Goal: Feedback & Contribution: Submit feedback/report problem

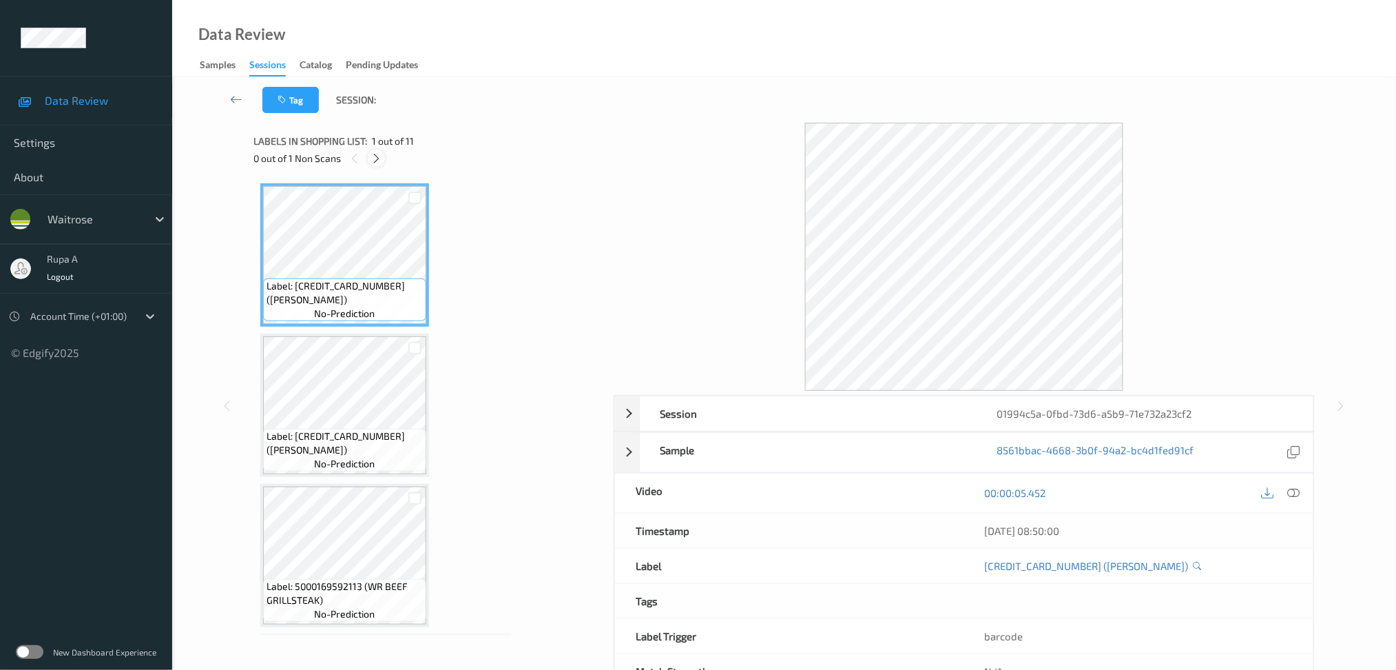
click at [373, 154] on icon at bounding box center [377, 158] width 12 height 12
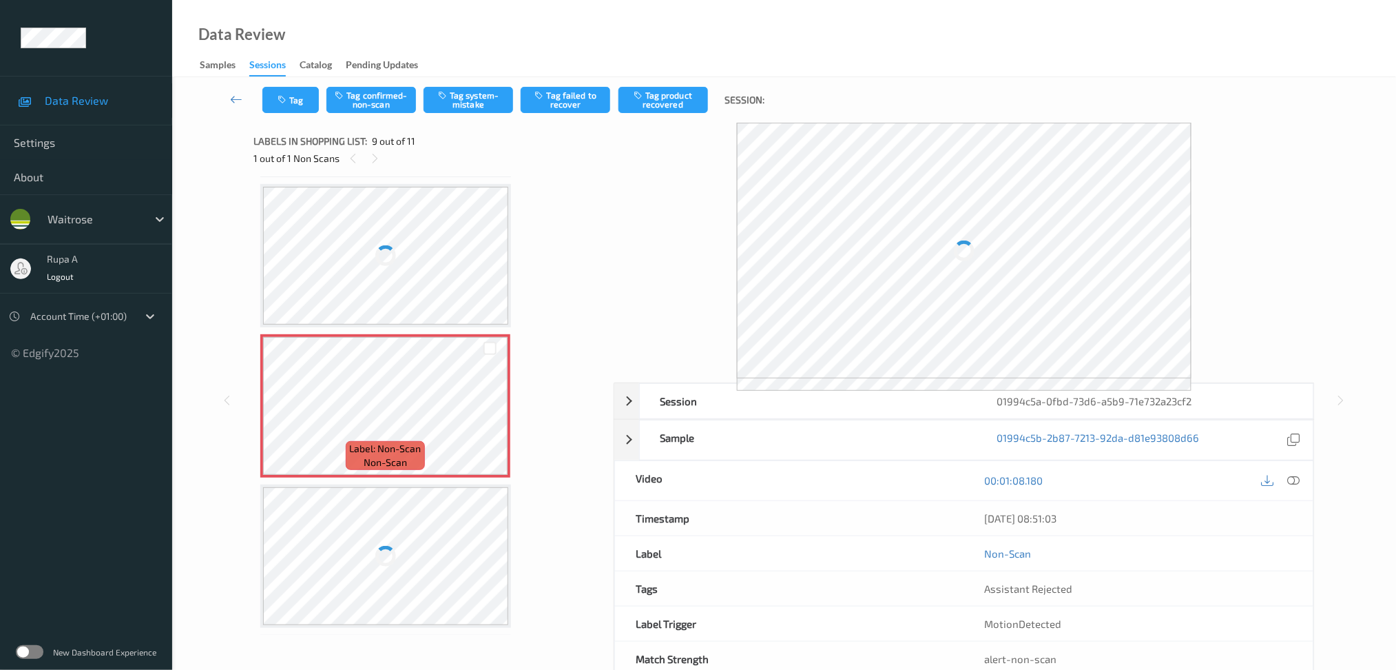
scroll to position [1051, 0]
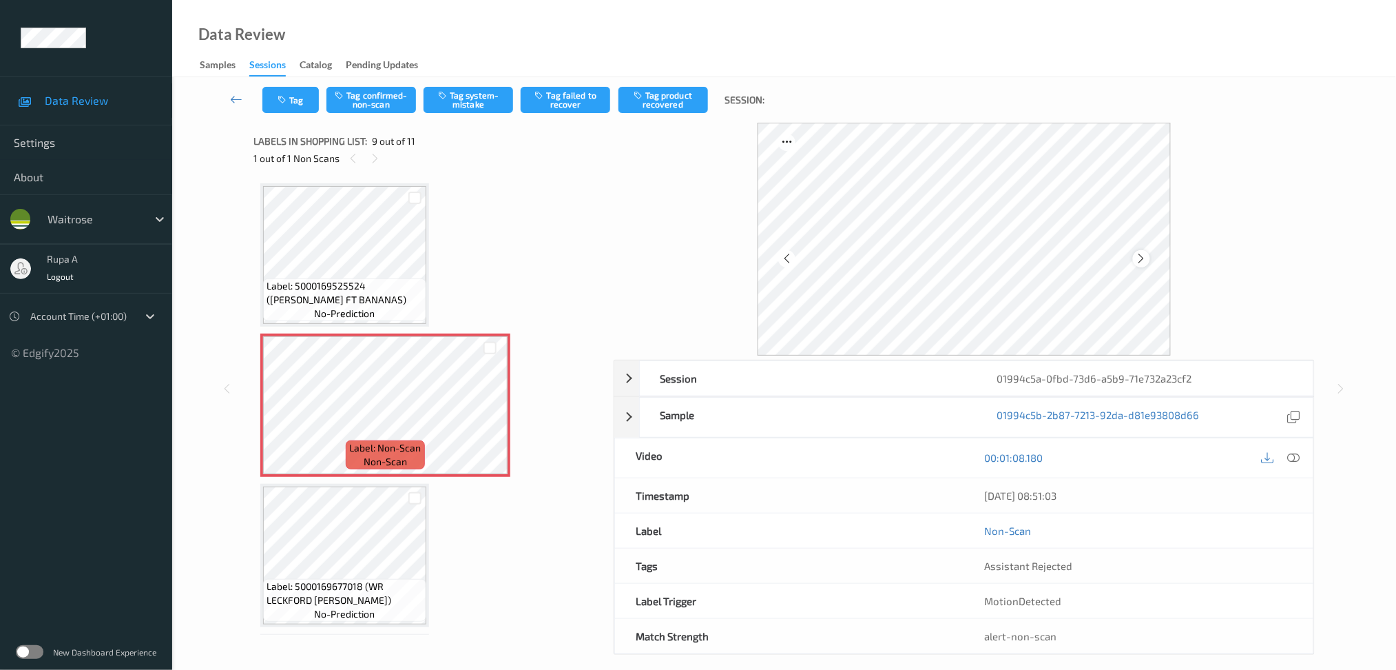
click at [1144, 259] on icon at bounding box center [1142, 258] width 12 height 12
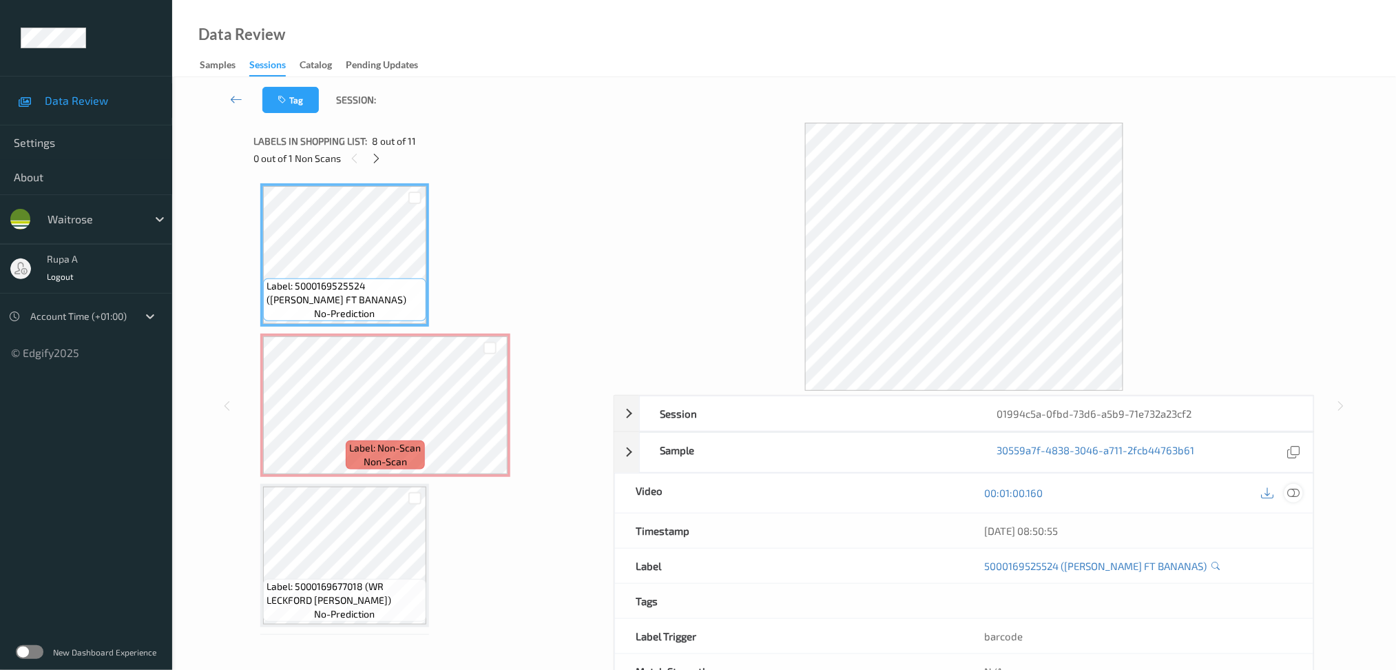
click at [1298, 492] on icon at bounding box center [1293, 492] width 12 height 12
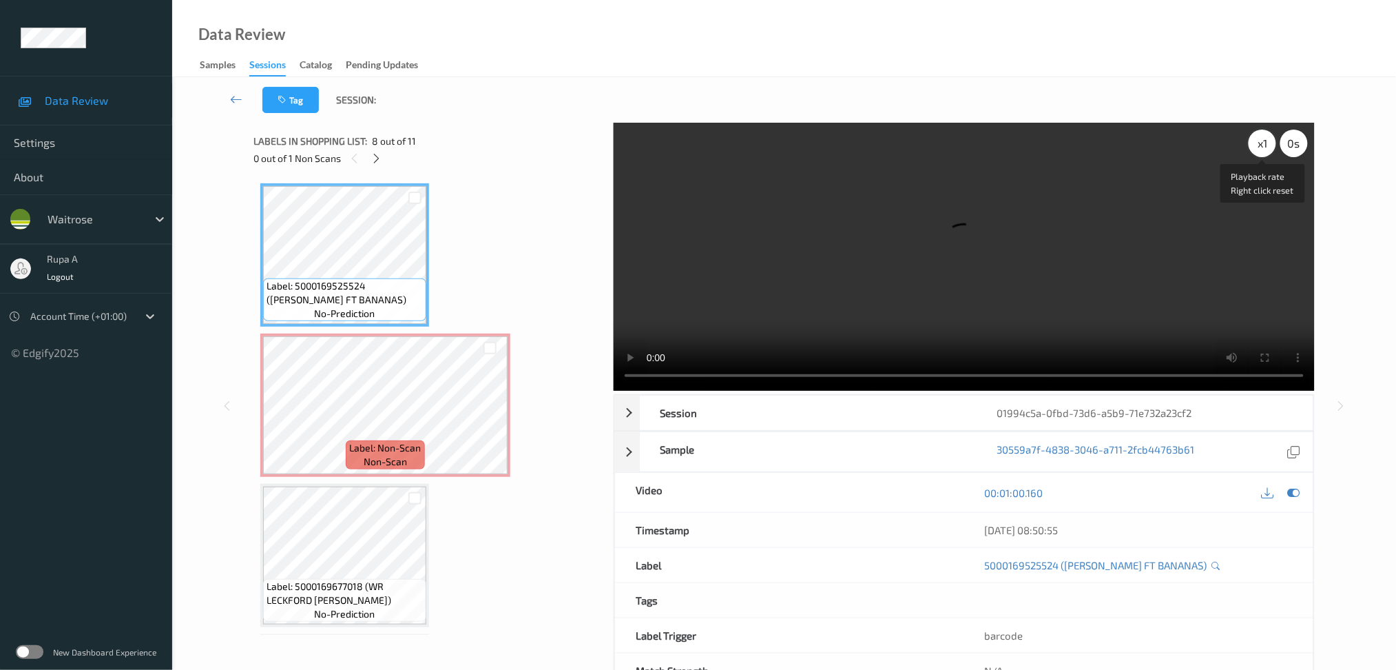
click at [1267, 149] on div "x 1" at bounding box center [1263, 143] width 28 height 28
click at [1298, 495] on icon at bounding box center [1293, 492] width 12 height 12
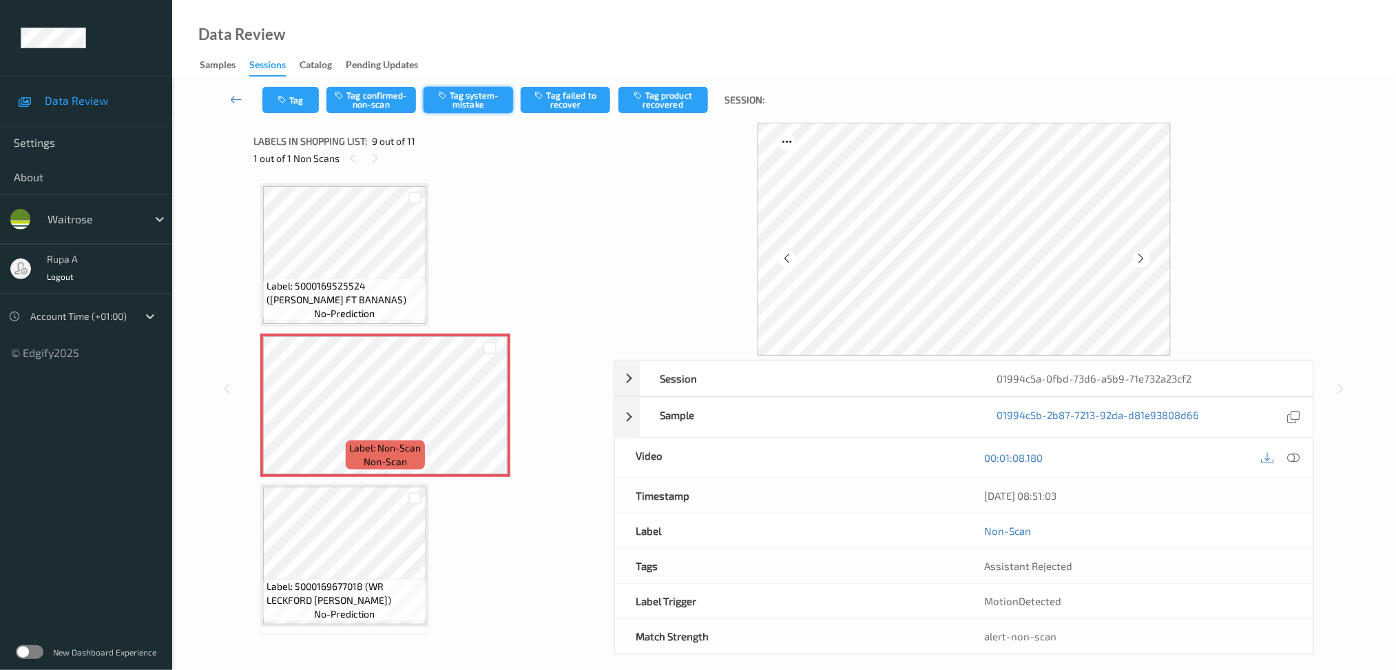
click at [468, 108] on button "Tag system-mistake" at bounding box center [469, 100] width 90 height 26
click at [302, 103] on button "Tag" at bounding box center [290, 100] width 56 height 26
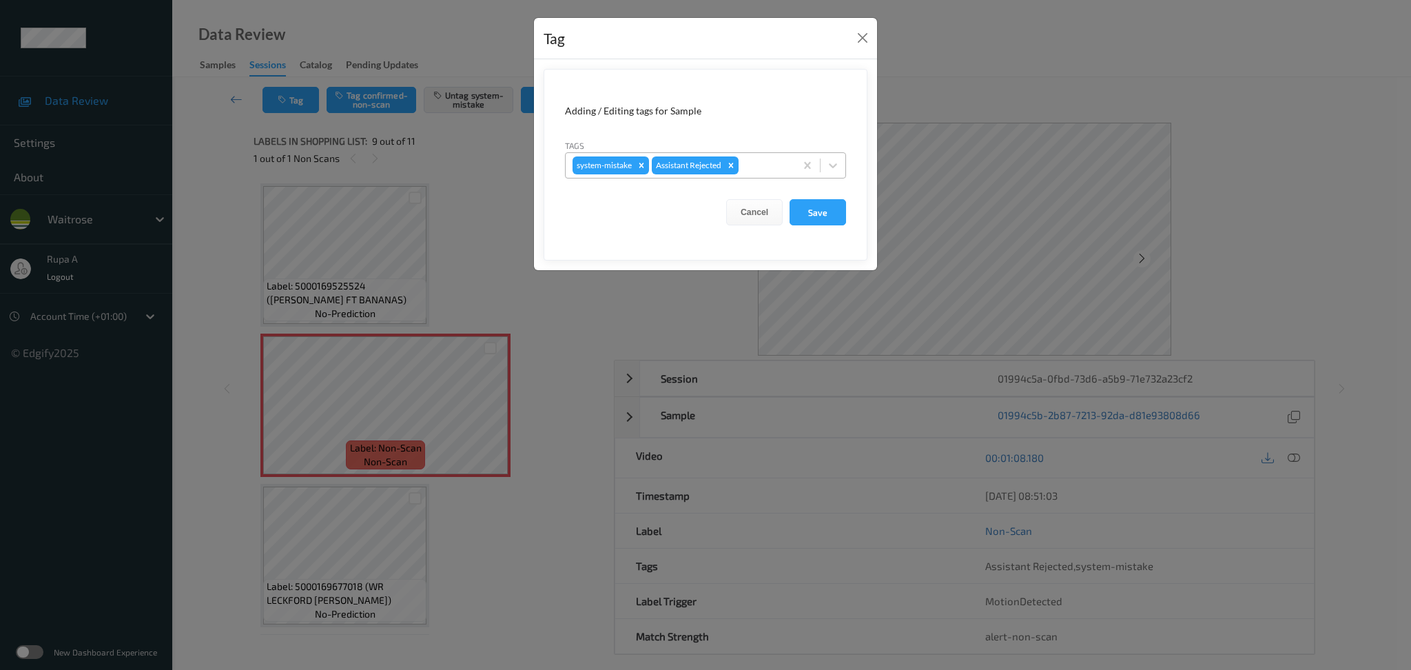
click at [768, 167] on div at bounding box center [764, 165] width 47 height 17
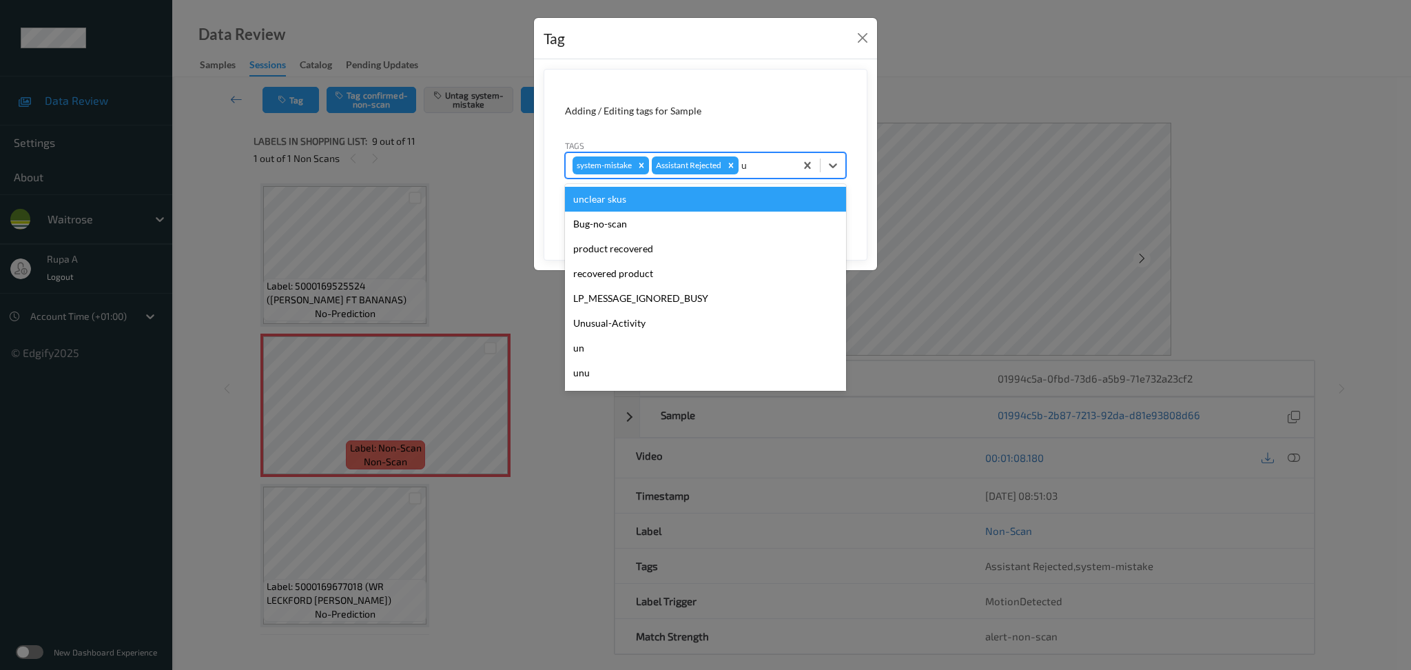
type input "un"
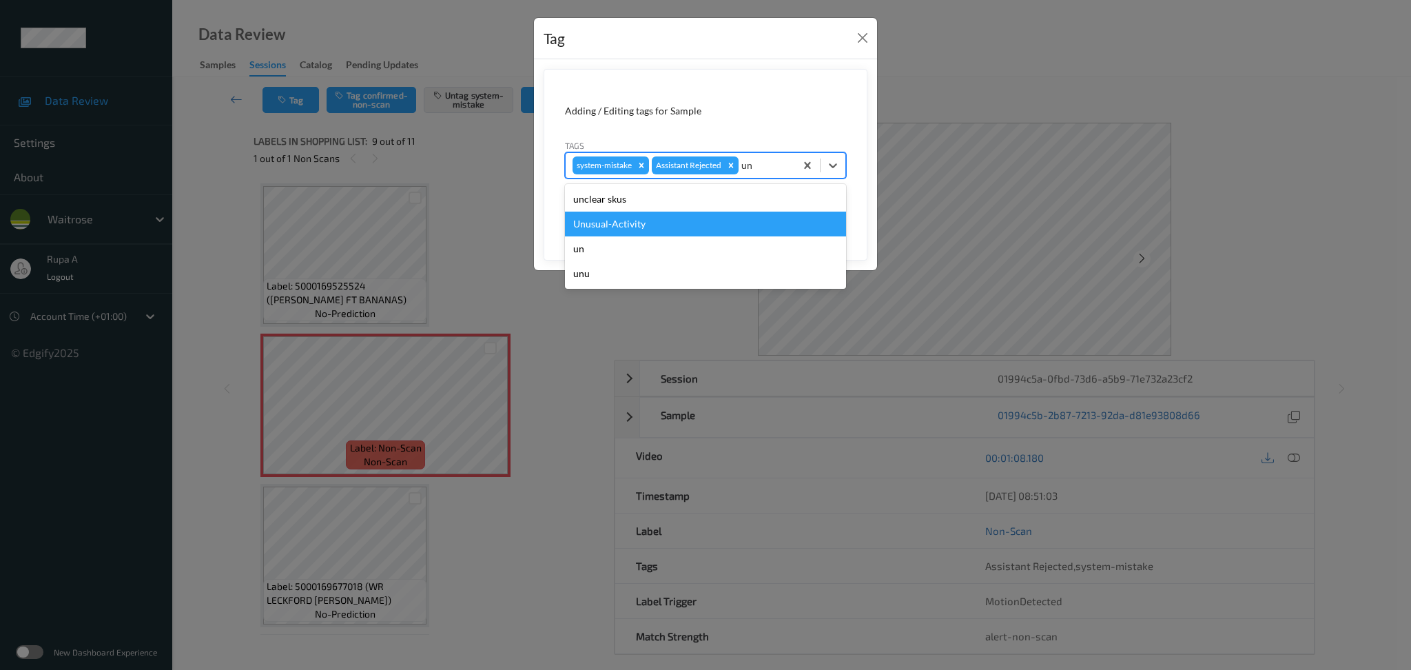
click at [630, 227] on div "Unusual-Activity" at bounding box center [705, 223] width 281 height 25
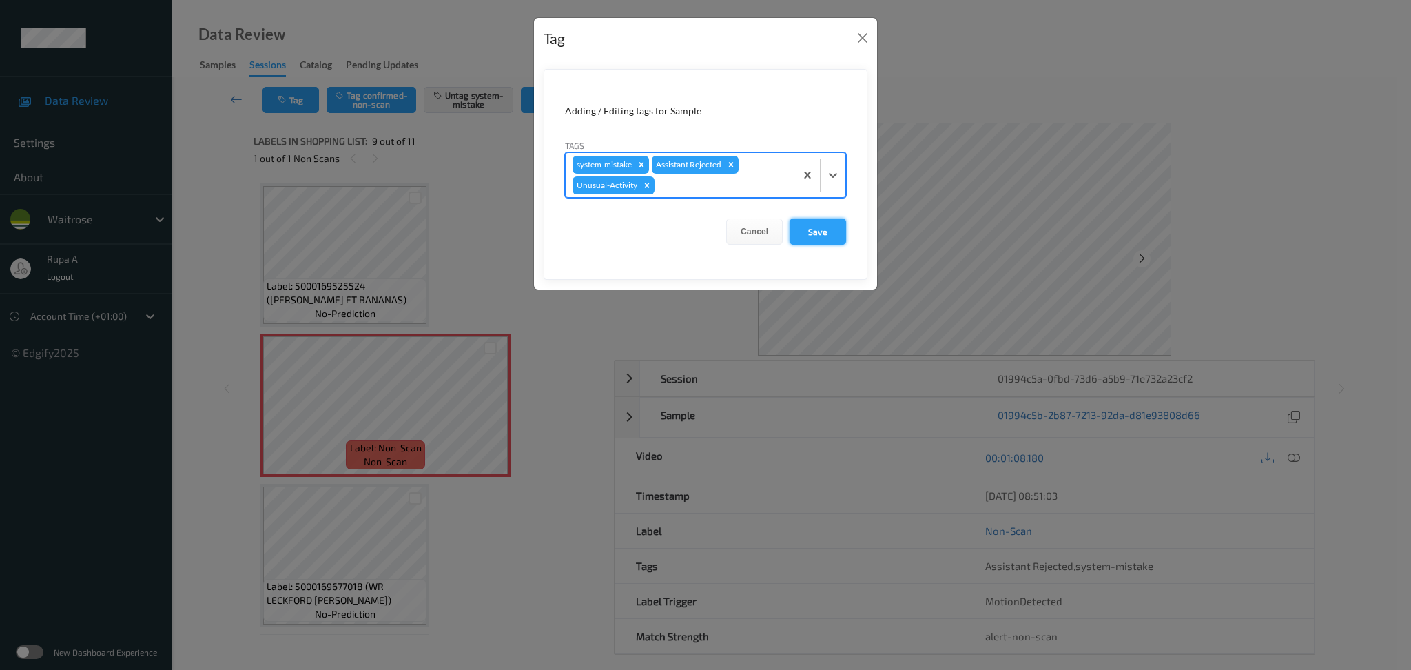
click at [843, 232] on button "Save" at bounding box center [817, 231] width 56 height 26
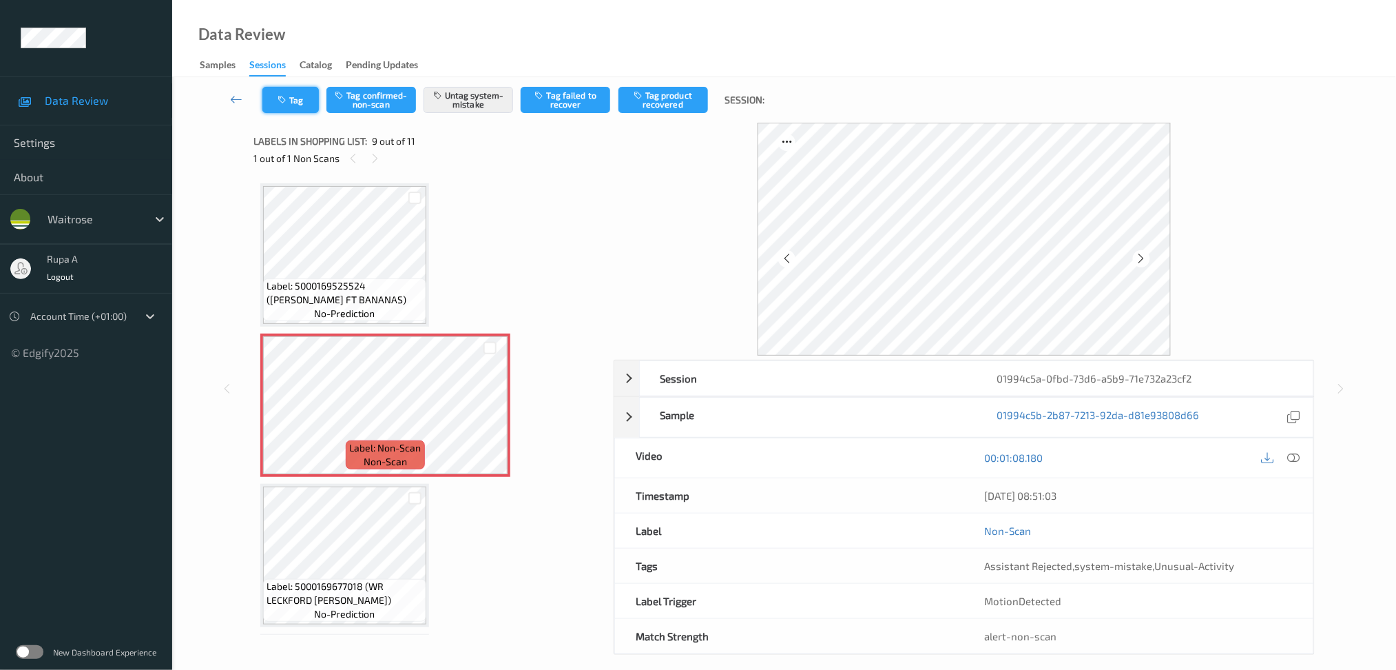
click at [305, 106] on button "Tag" at bounding box center [290, 100] width 56 height 26
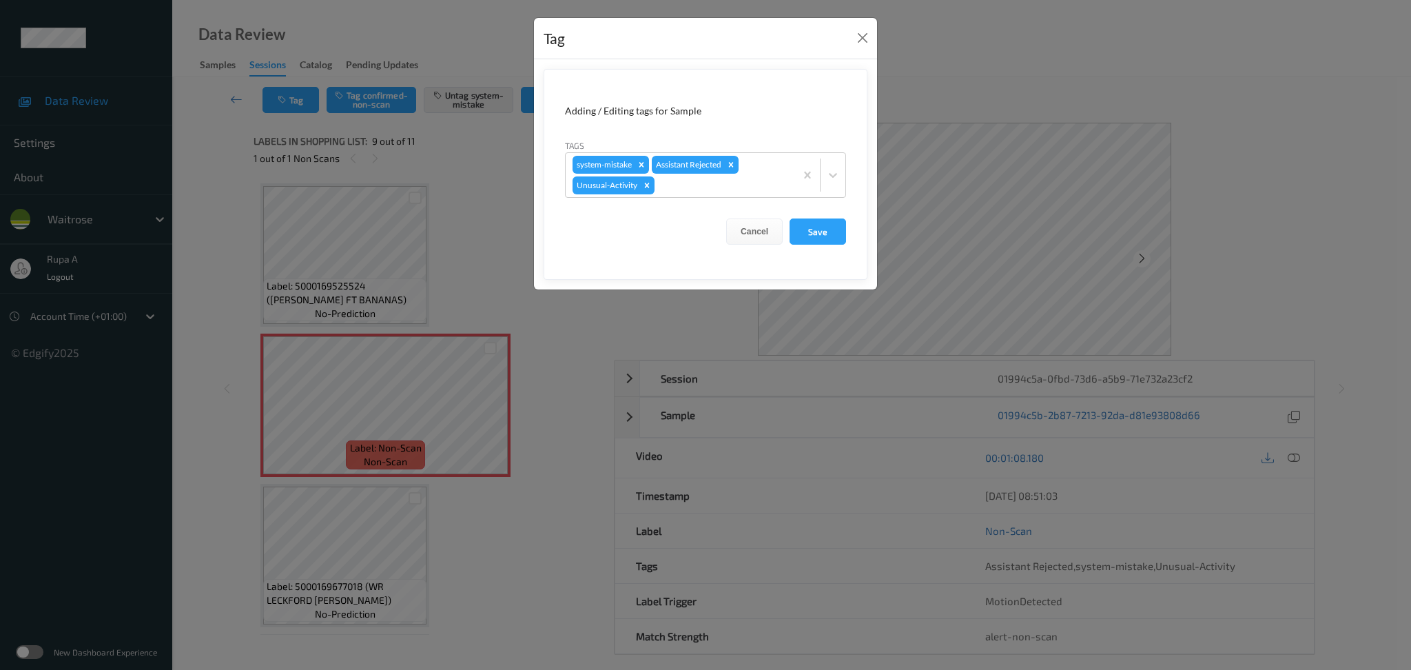
drag, startPoint x: 814, startPoint y: 226, endPoint x: 807, endPoint y: 215, distance: 12.6
click at [814, 226] on button "Save" at bounding box center [817, 231] width 56 height 26
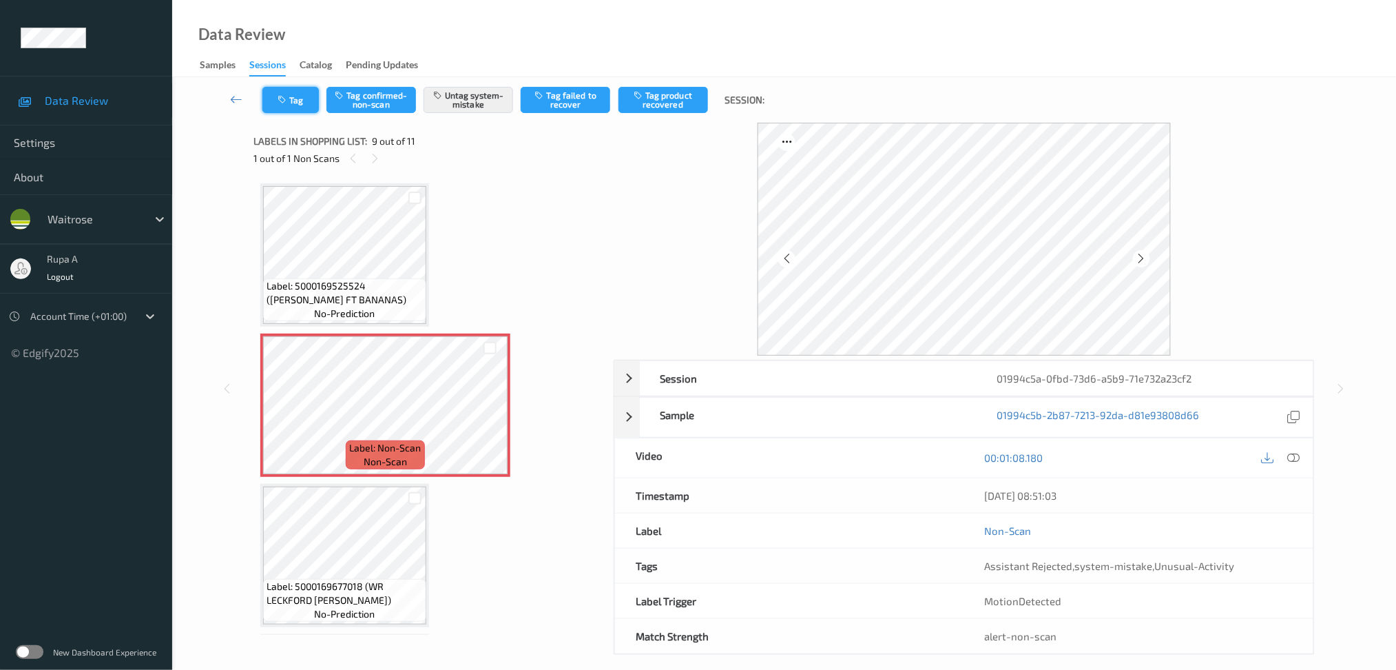
click at [269, 103] on button "Tag" at bounding box center [290, 100] width 56 height 26
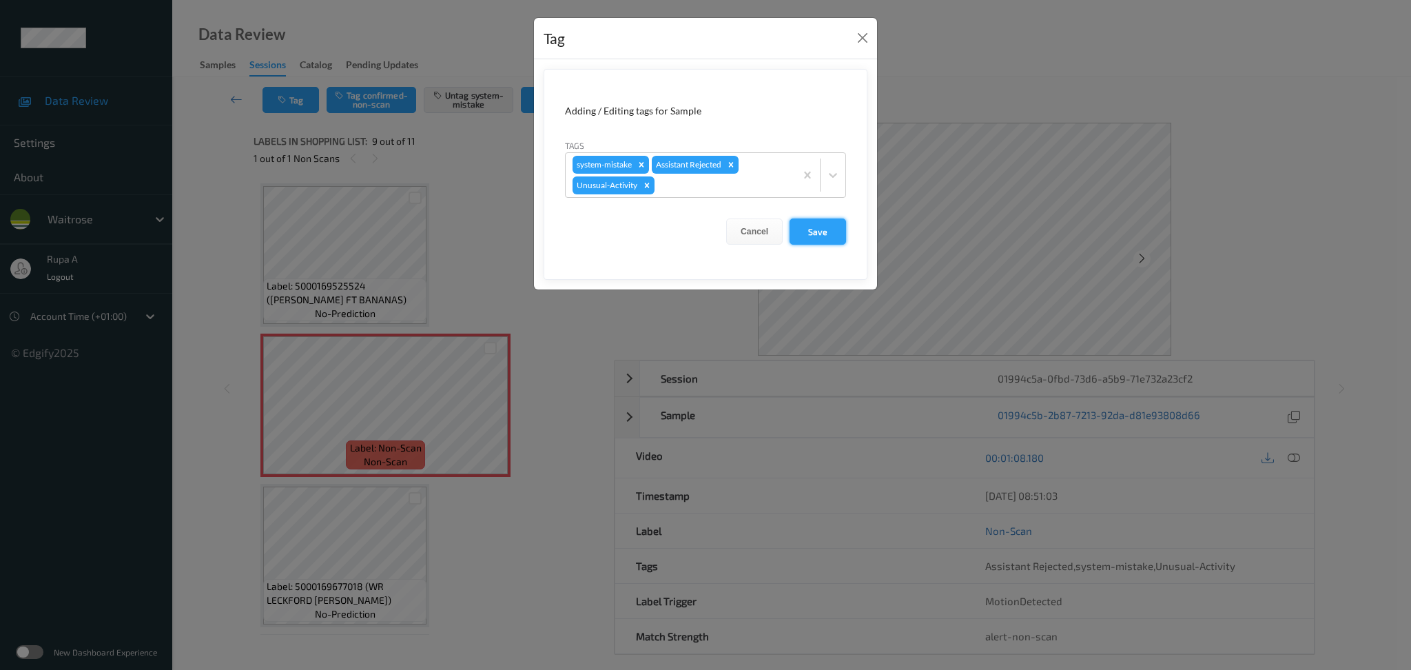
click at [811, 236] on button "Save" at bounding box center [817, 231] width 56 height 26
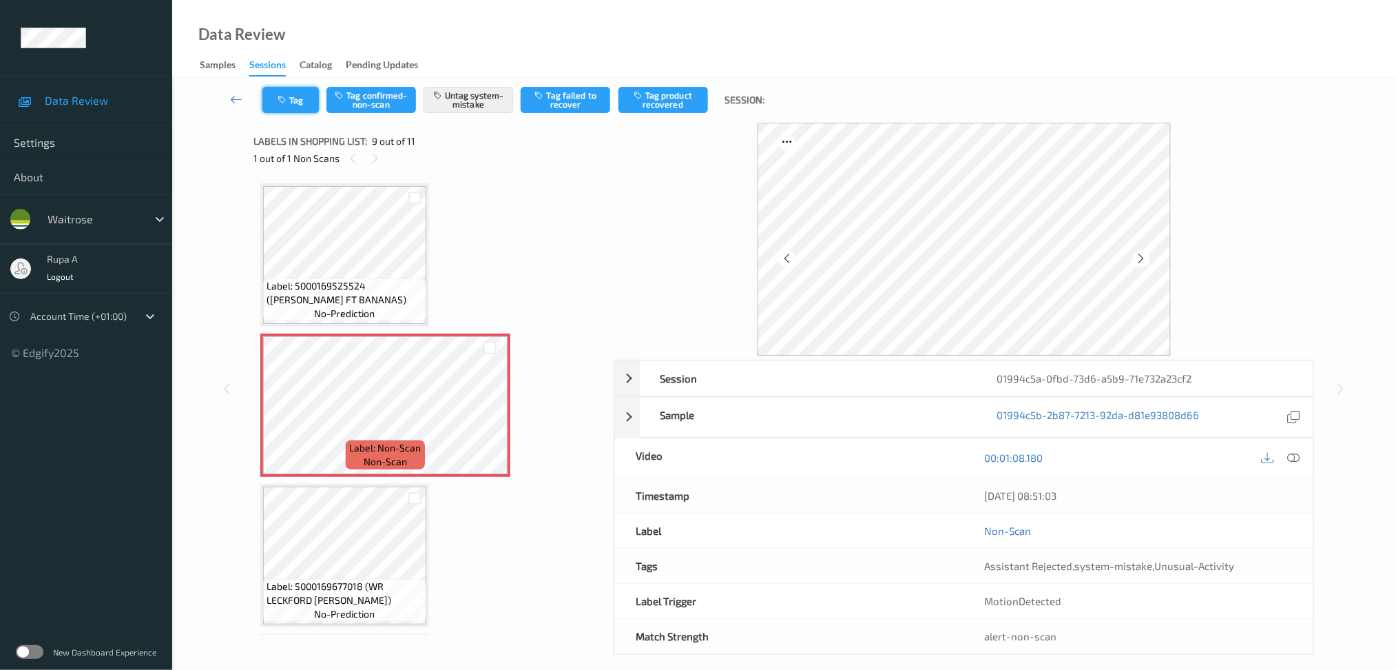
click at [283, 98] on icon "button" at bounding box center [284, 100] width 12 height 10
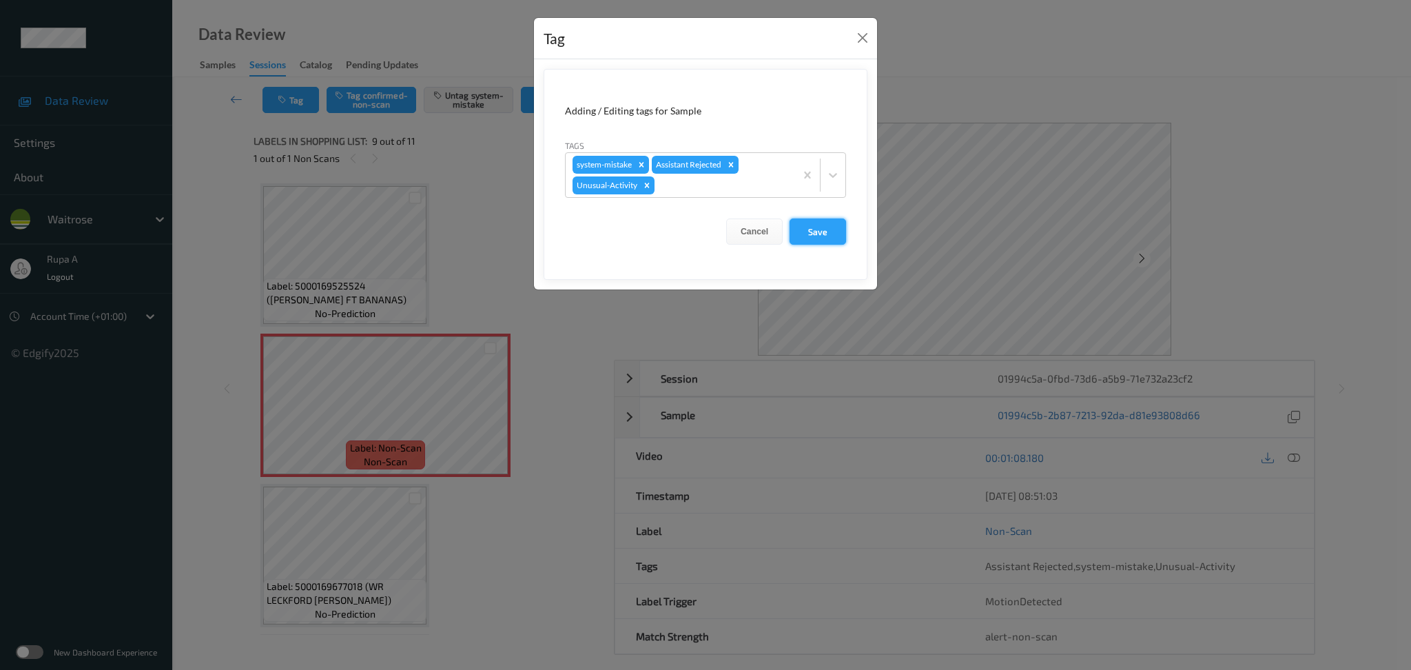
click at [809, 229] on button "Save" at bounding box center [817, 231] width 56 height 26
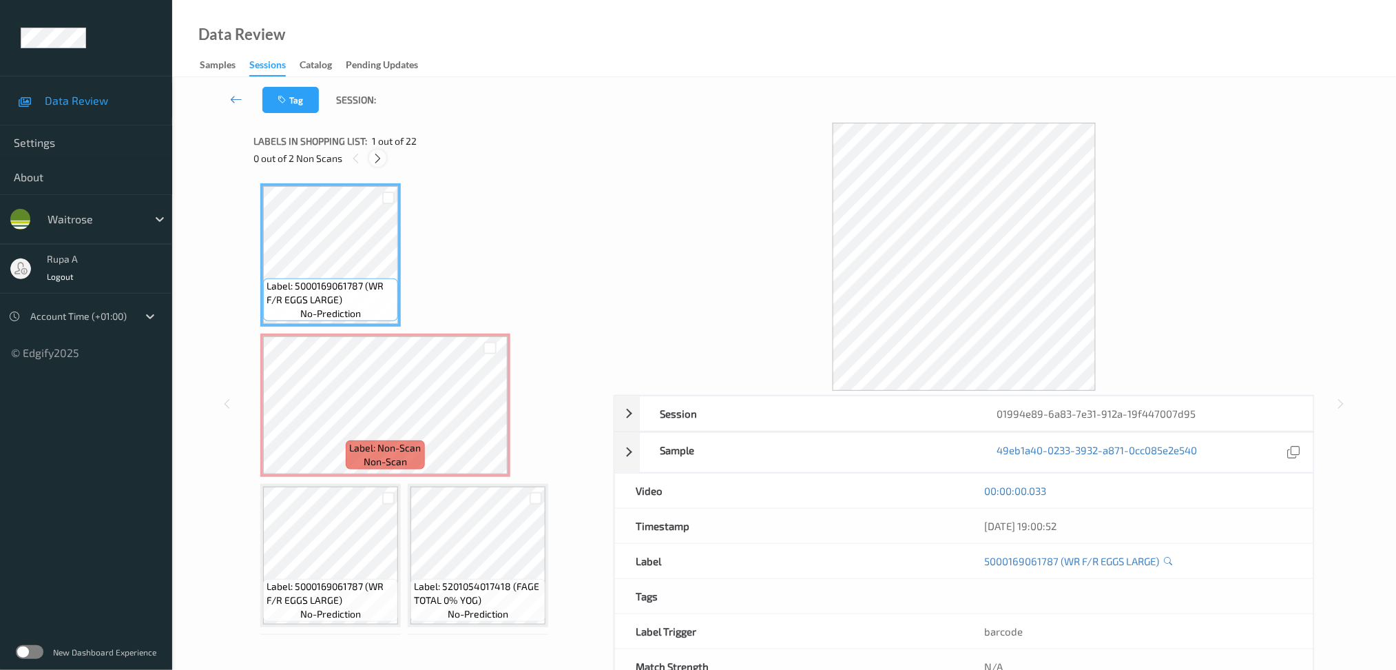
click at [375, 158] on icon at bounding box center [378, 158] width 12 height 12
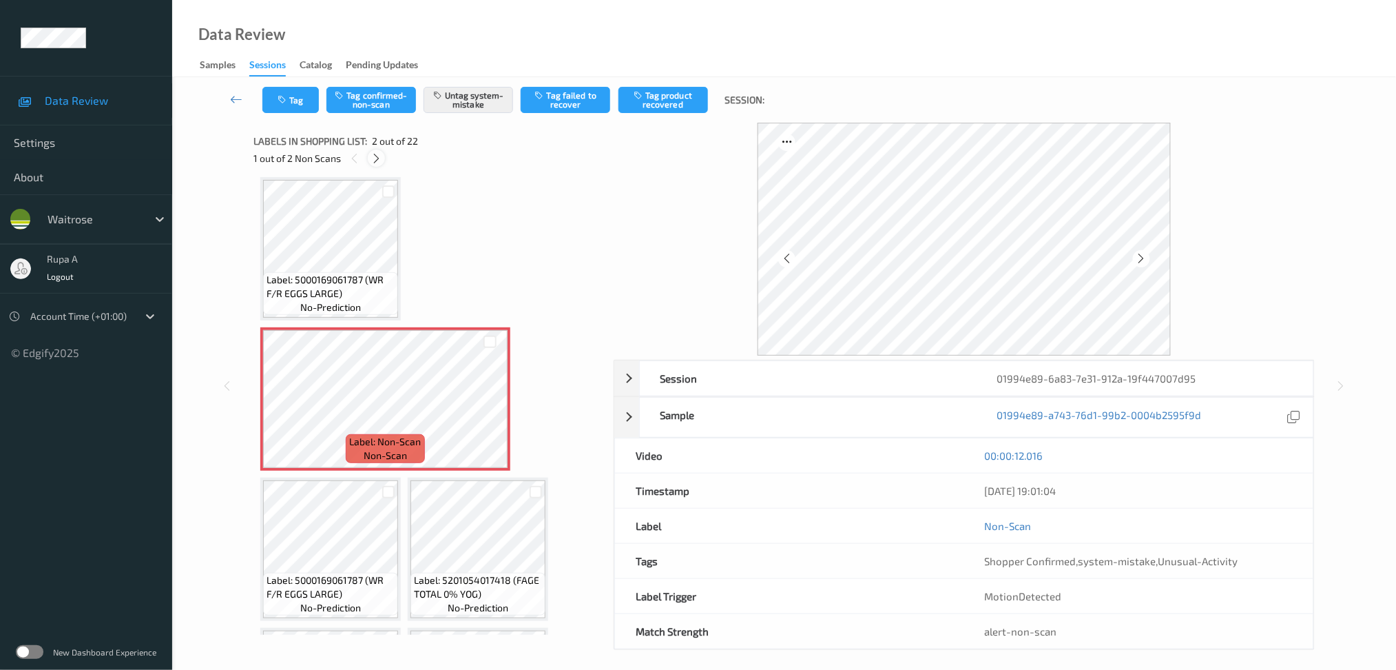
click at [376, 165] on div at bounding box center [376, 157] width 17 height 17
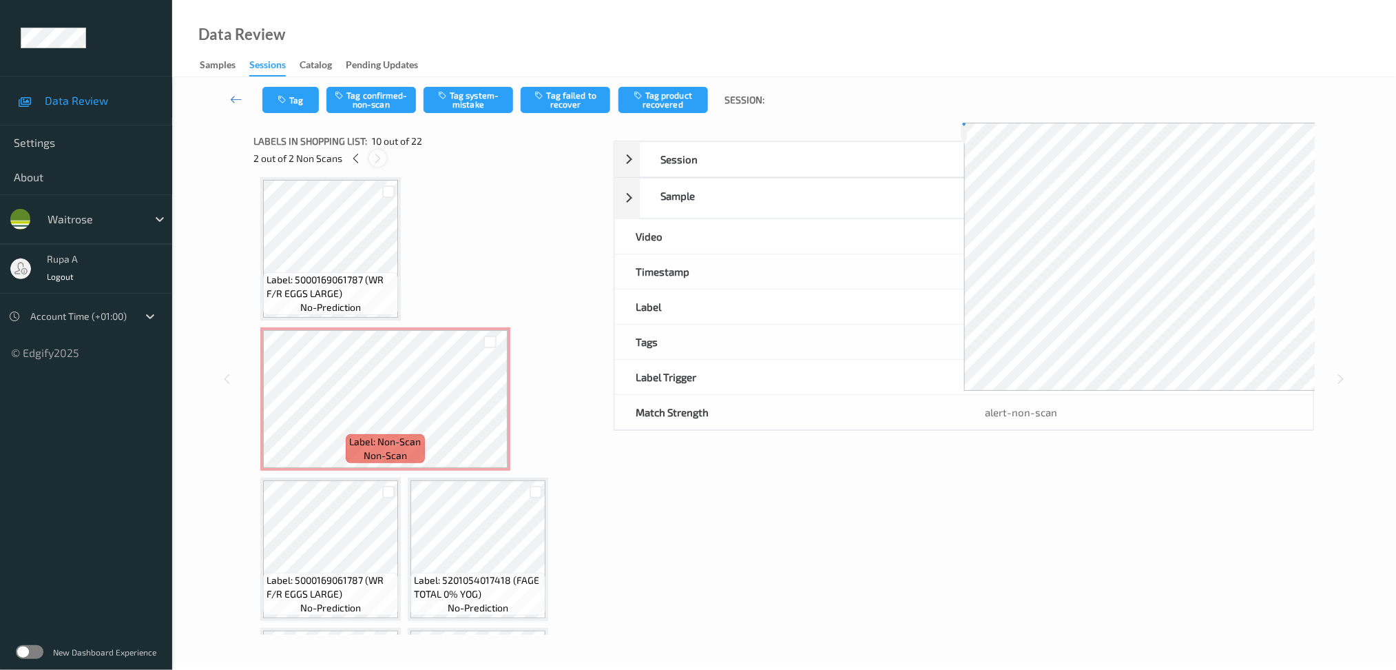
scroll to position [752, 0]
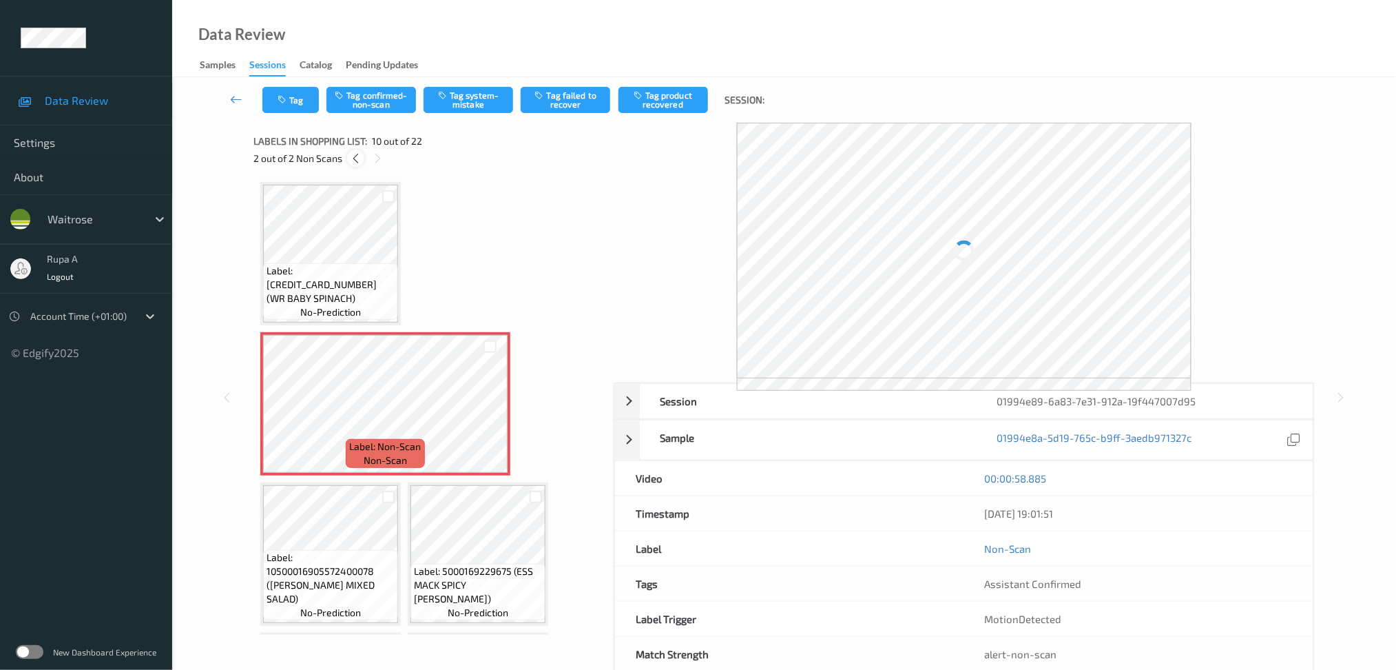
click at [359, 161] on icon at bounding box center [356, 158] width 12 height 12
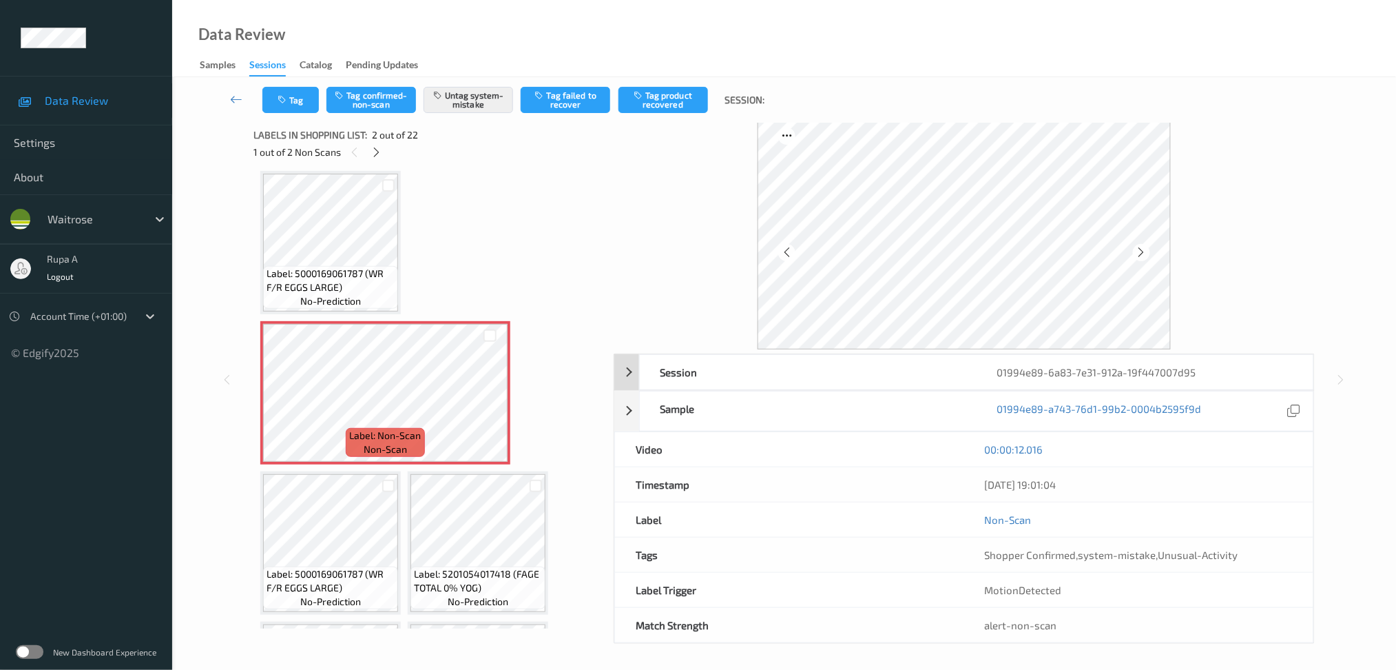
scroll to position [8, 0]
click at [497, 101] on button "Untag system-mistake" at bounding box center [469, 100] width 90 height 26
click at [301, 110] on button "Tag" at bounding box center [290, 100] width 56 height 26
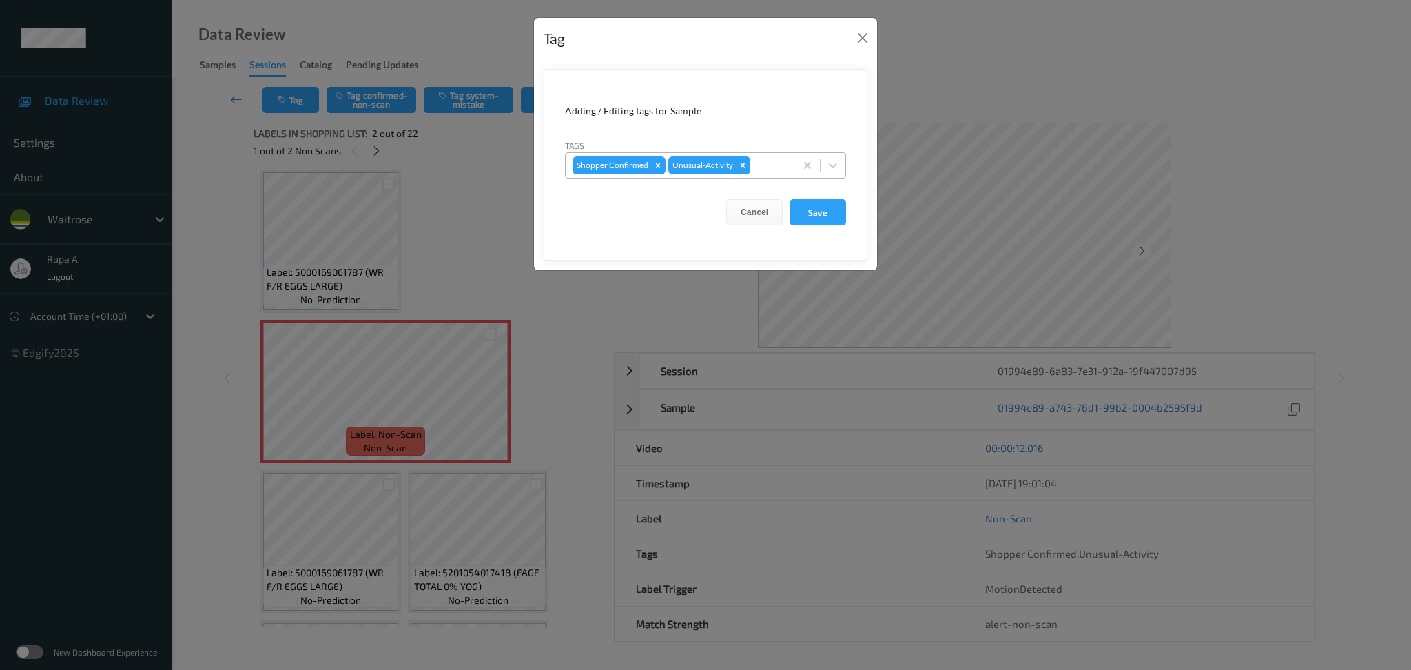
click at [738, 167] on icon "Remove Unusual-Activity" at bounding box center [743, 165] width 10 height 10
click at [814, 224] on button "Save" at bounding box center [817, 212] width 56 height 26
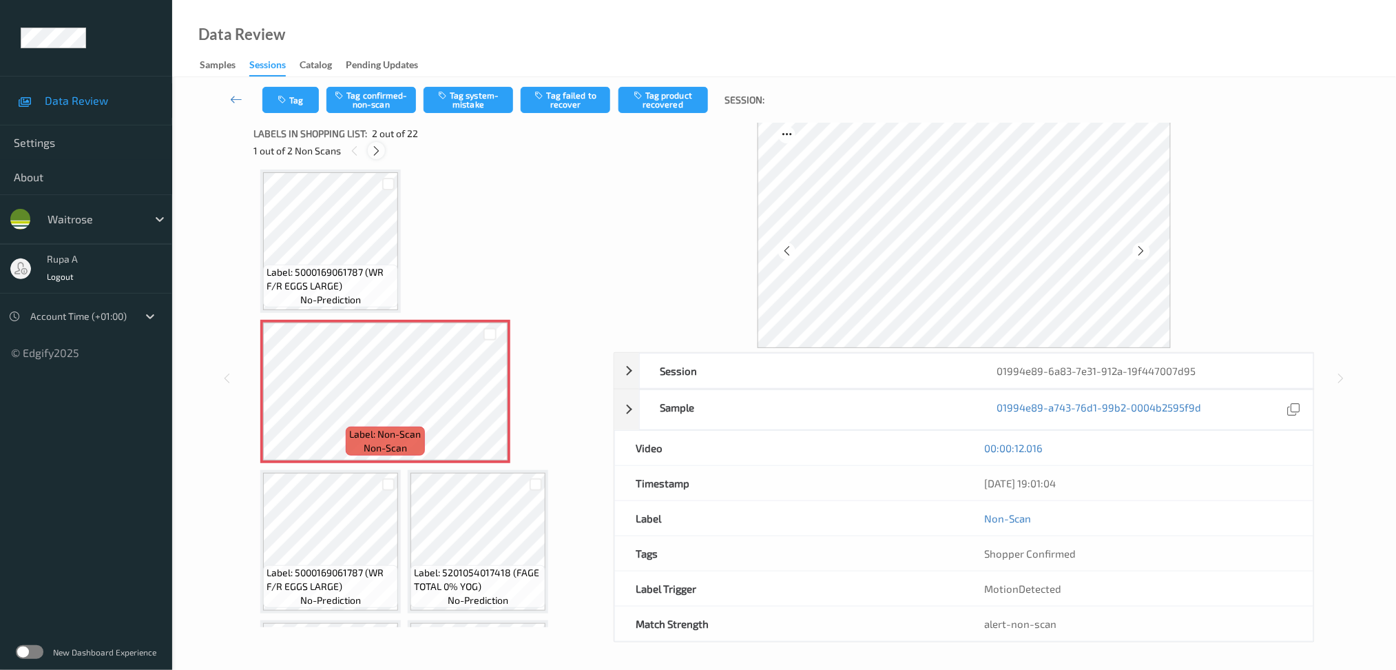
click at [380, 156] on icon at bounding box center [377, 151] width 12 height 12
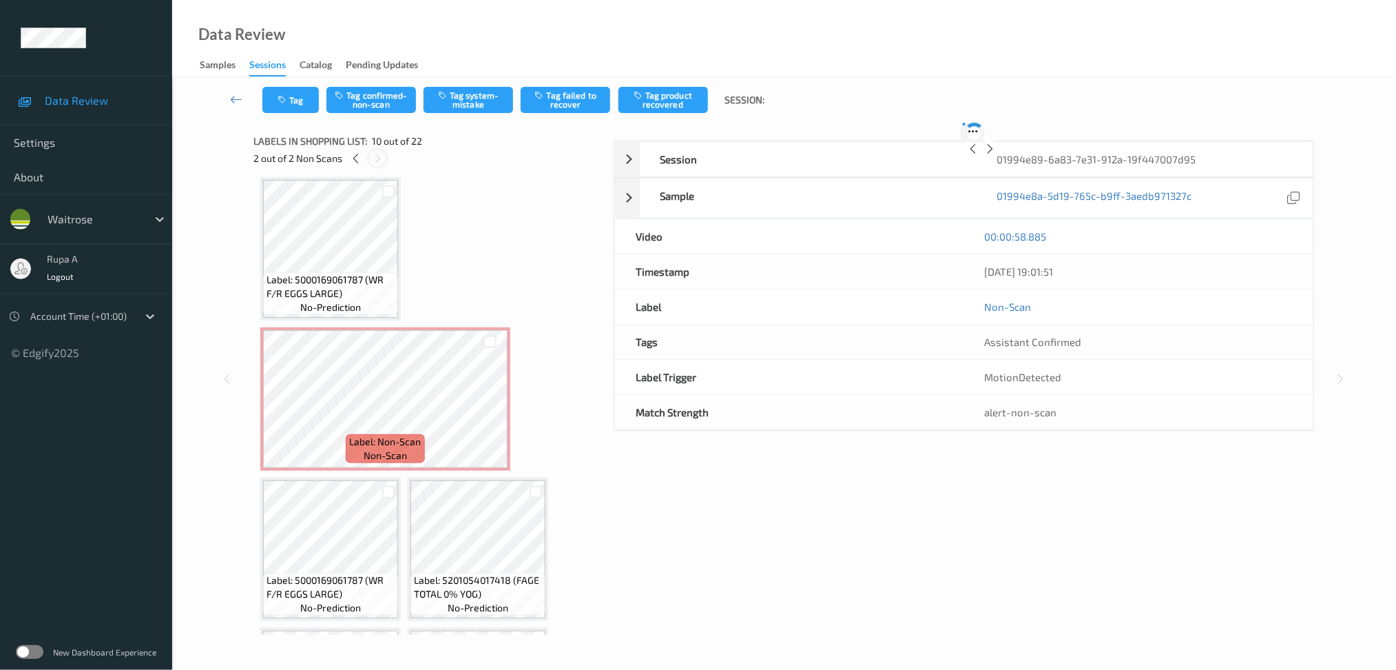
scroll to position [752, 0]
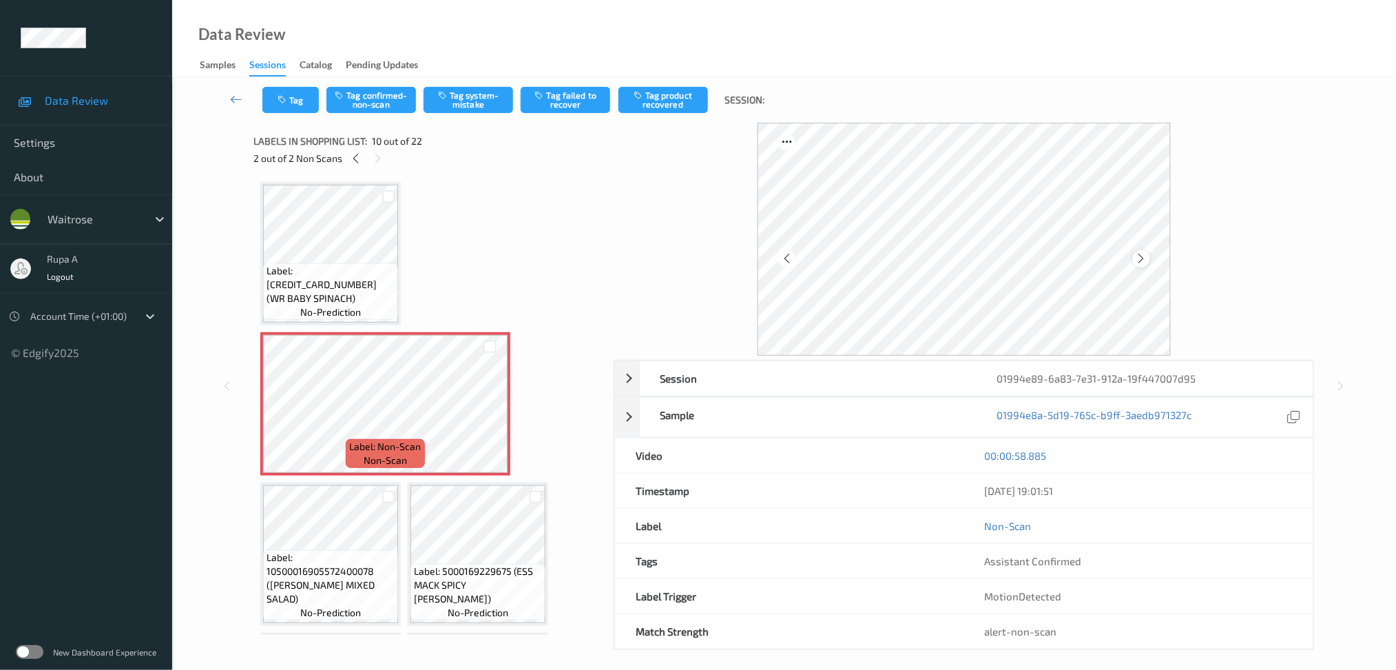
click at [1147, 262] on icon at bounding box center [1142, 258] width 12 height 12
